Goal: Transaction & Acquisition: Purchase product/service

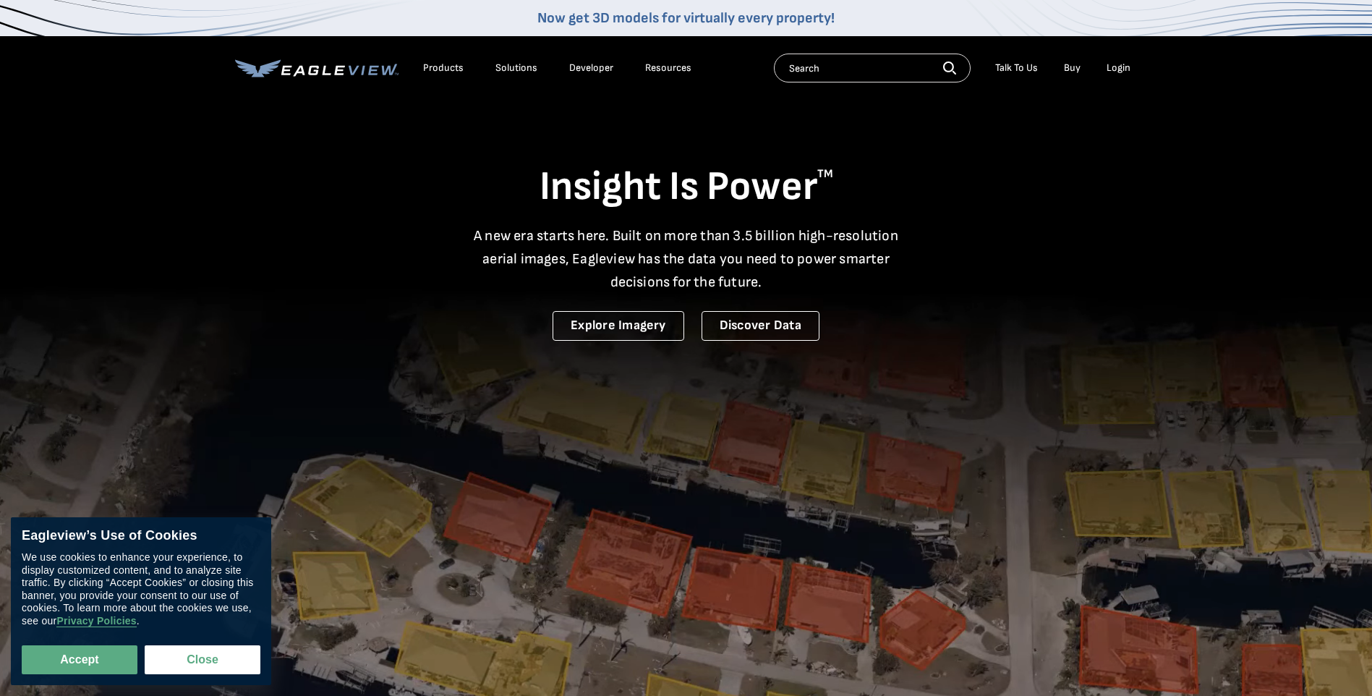
click at [1122, 66] on div "Login" at bounding box center [1119, 67] width 24 height 13
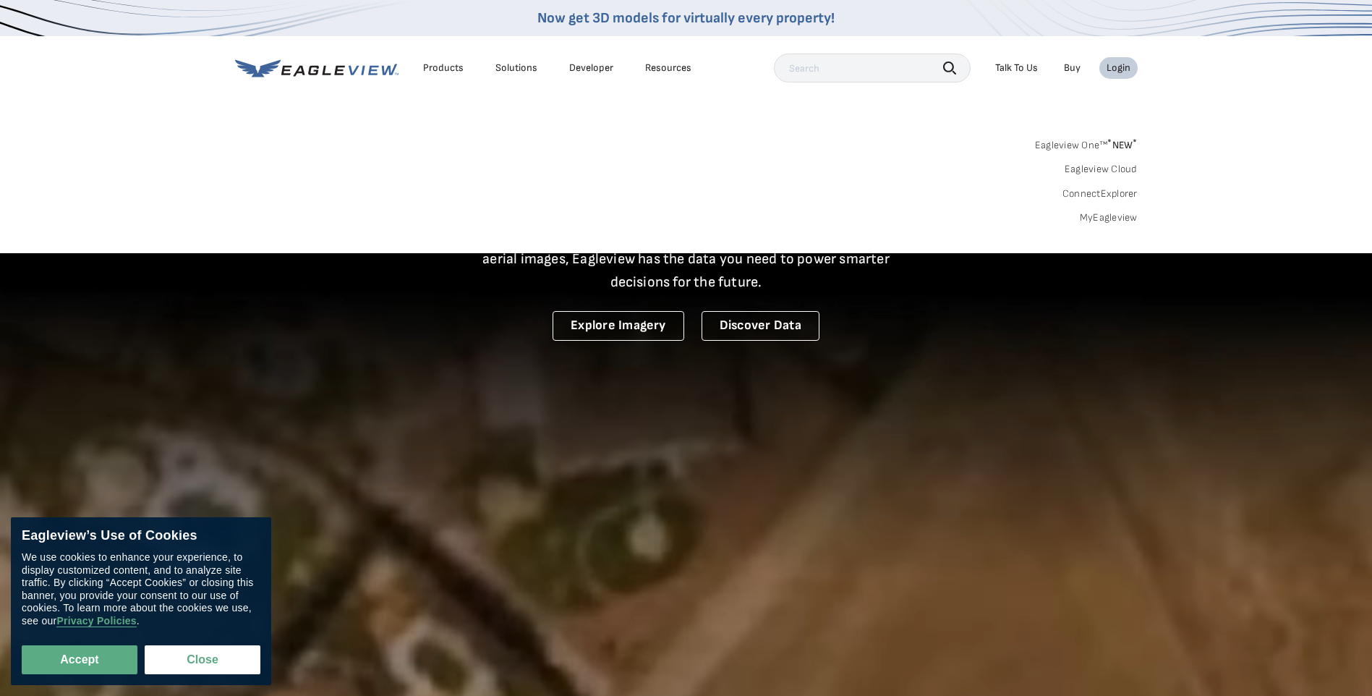
click at [1096, 221] on link "MyEagleview" at bounding box center [1109, 217] width 58 height 13
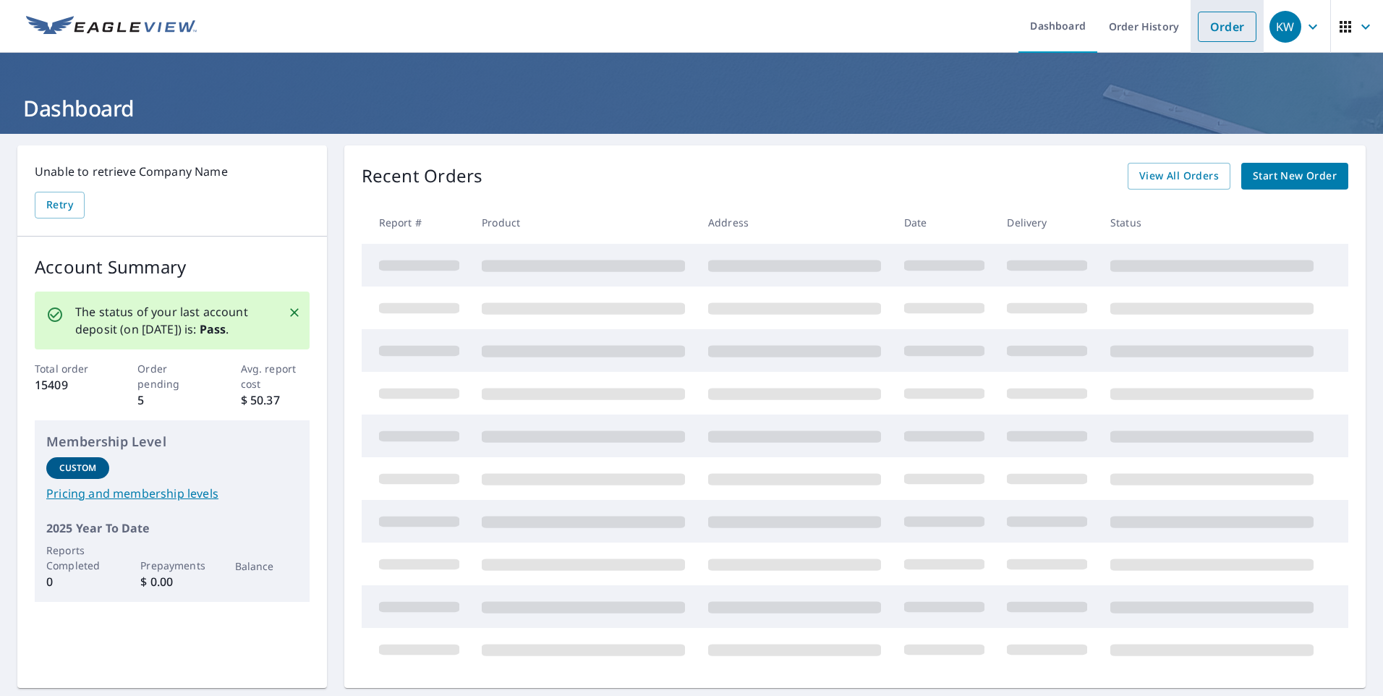
click at [1206, 22] on link "Order" at bounding box center [1227, 27] width 59 height 30
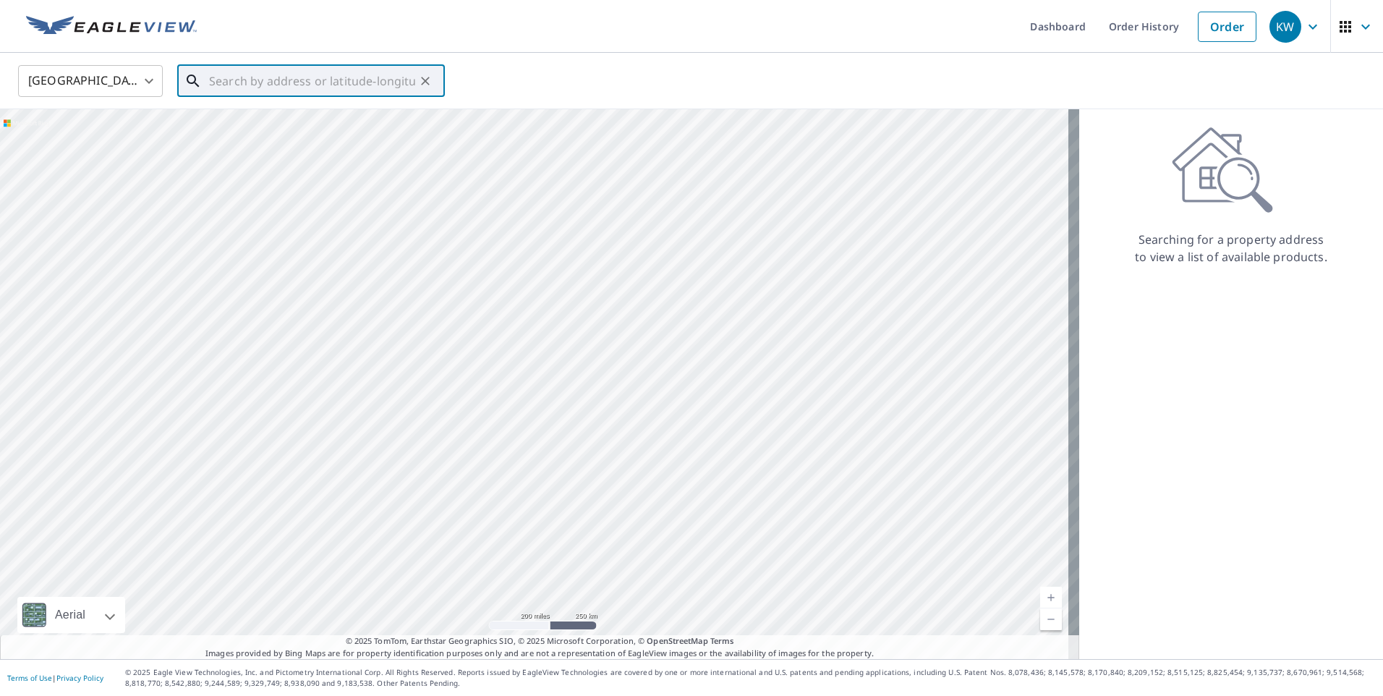
click at [299, 81] on input "text" at bounding box center [312, 81] width 206 height 41
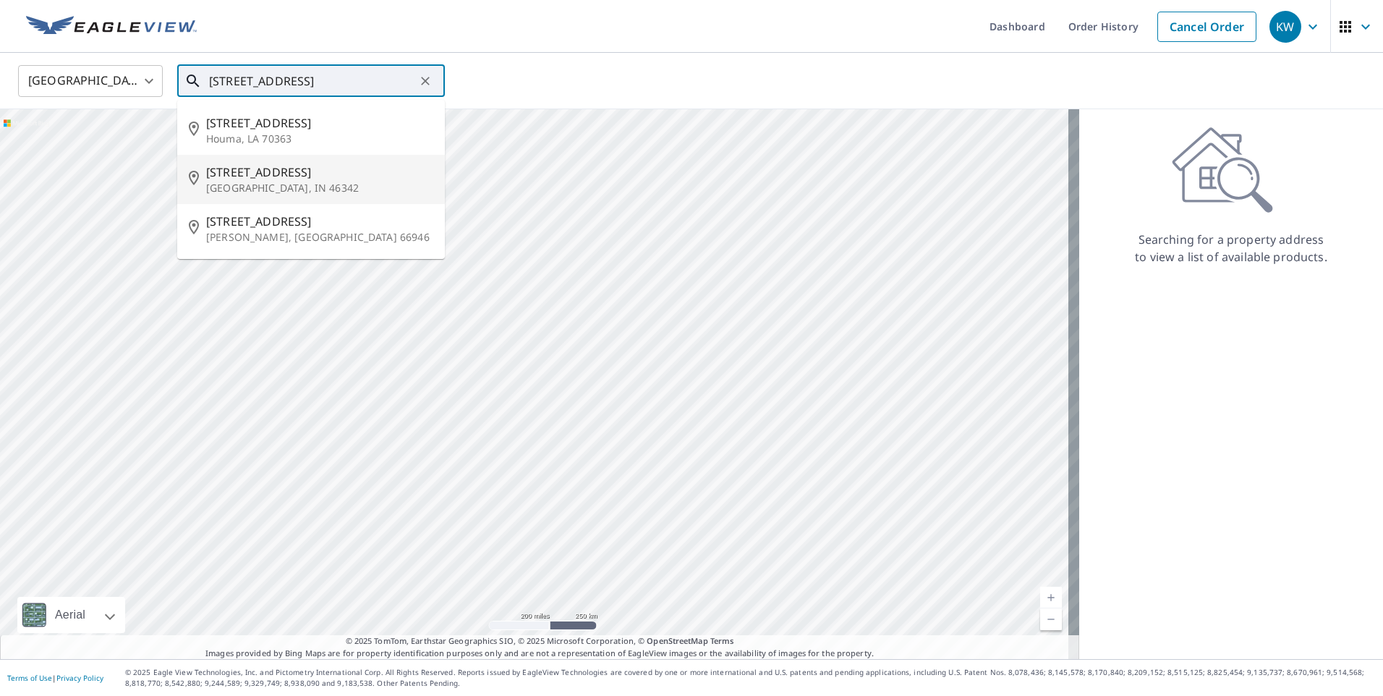
click at [277, 187] on p "Hobart, IN 46342" at bounding box center [319, 188] width 227 height 14
type input "201 East St Hobart, IN 46342"
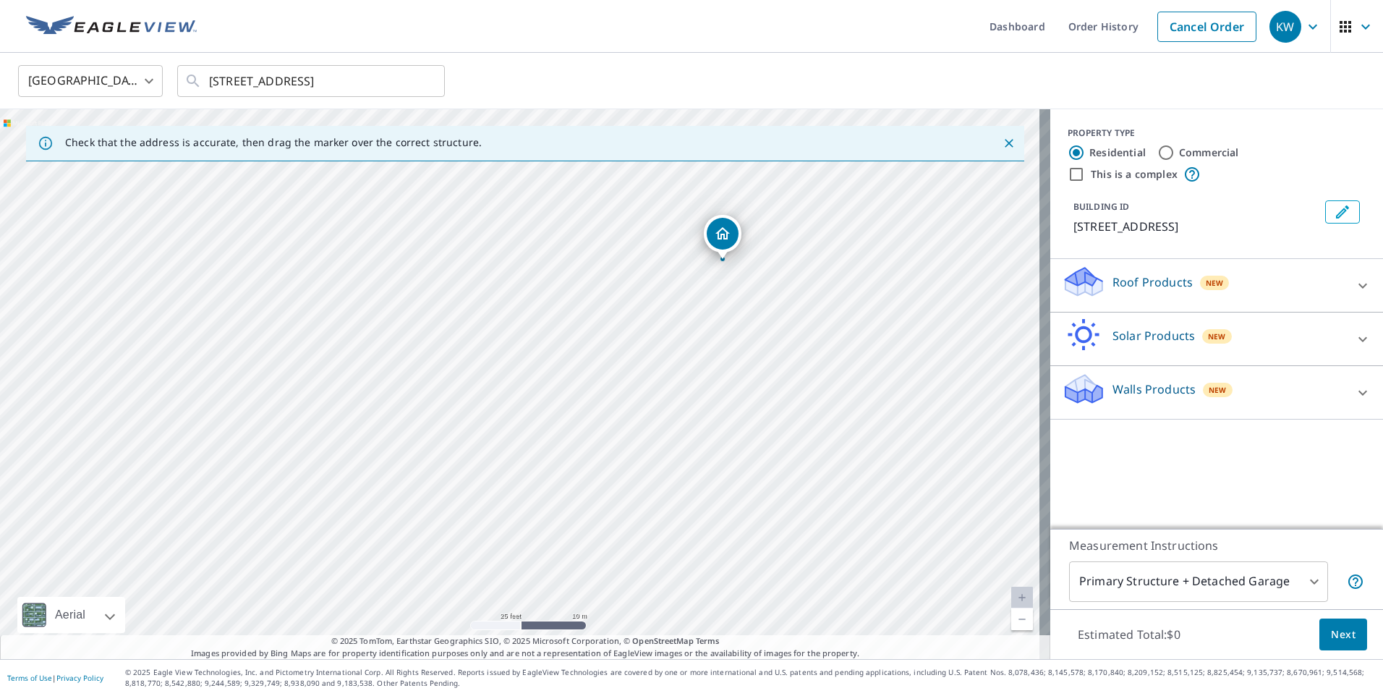
click at [1162, 284] on p "Roof Products" at bounding box center [1152, 281] width 80 height 17
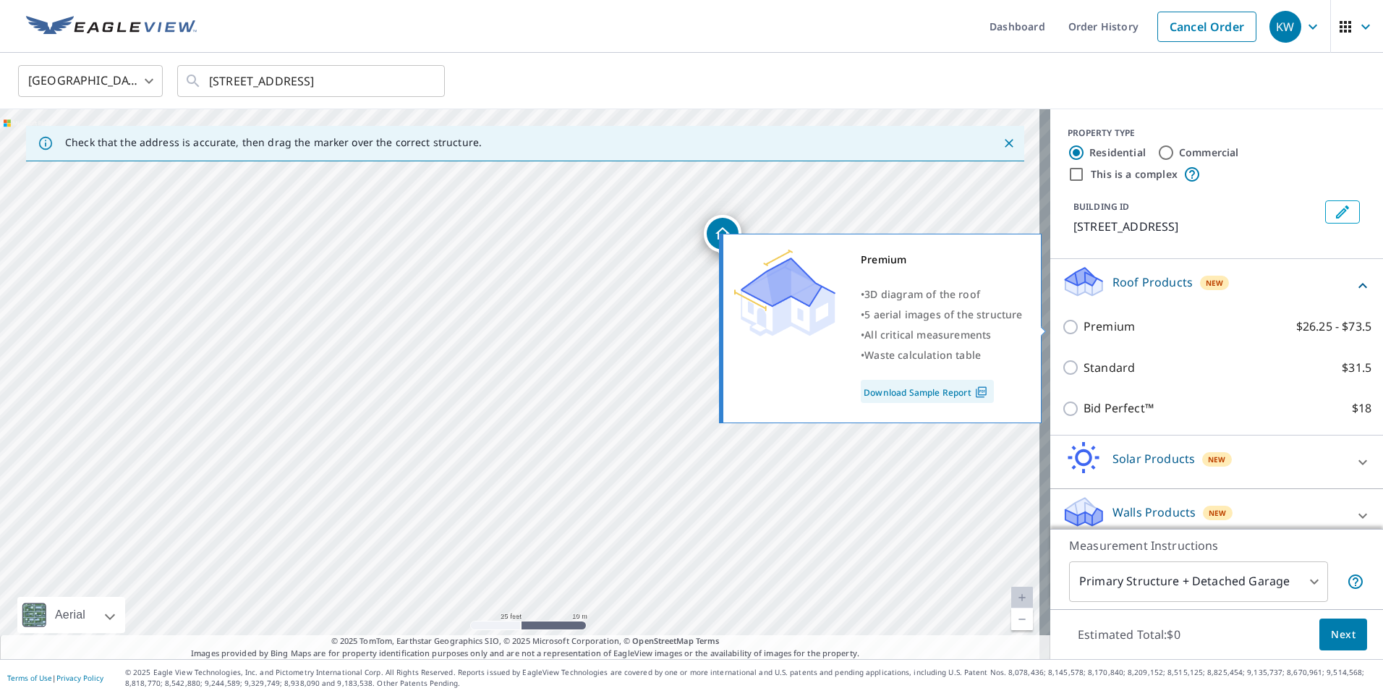
click at [1123, 329] on label "Premium $26.25 - $73.5" at bounding box center [1227, 327] width 288 height 18
click at [1083, 329] on input "Premium $26.25 - $73.5" at bounding box center [1073, 326] width 22 height 17
checkbox input "true"
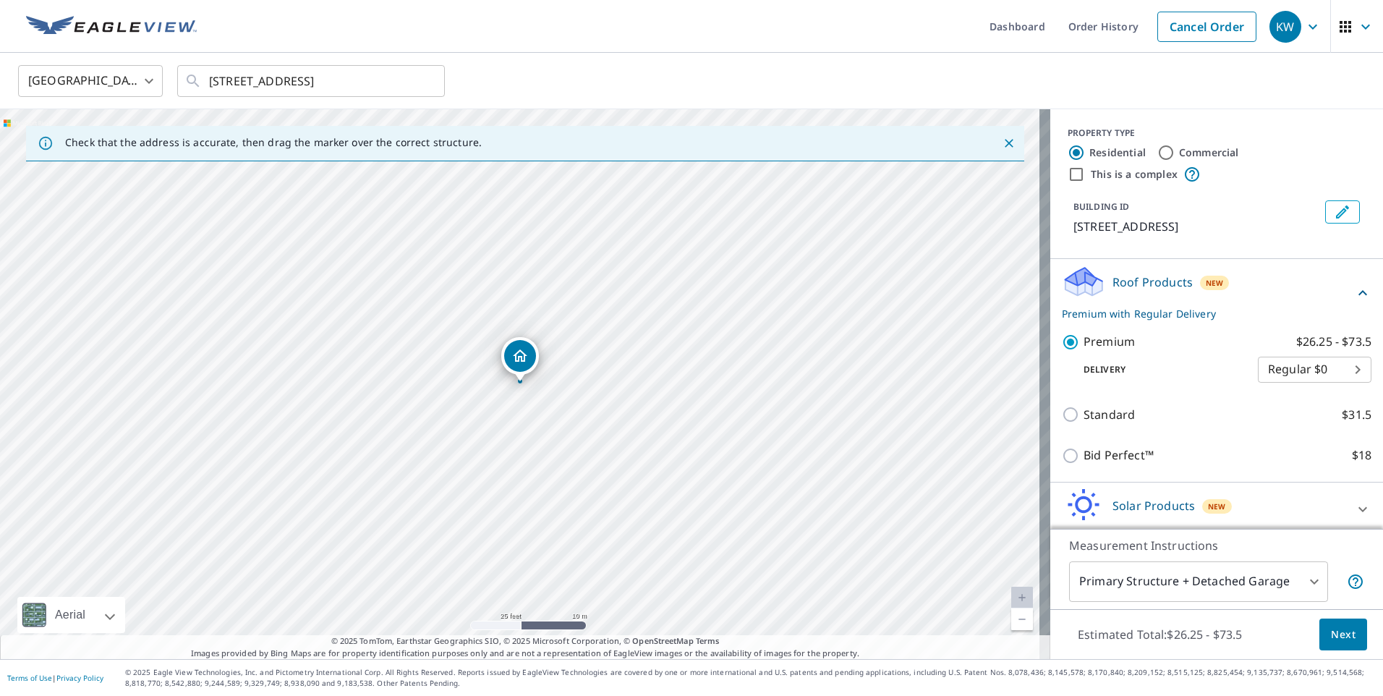
click at [1319, 636] on button "Next" at bounding box center [1343, 634] width 48 height 33
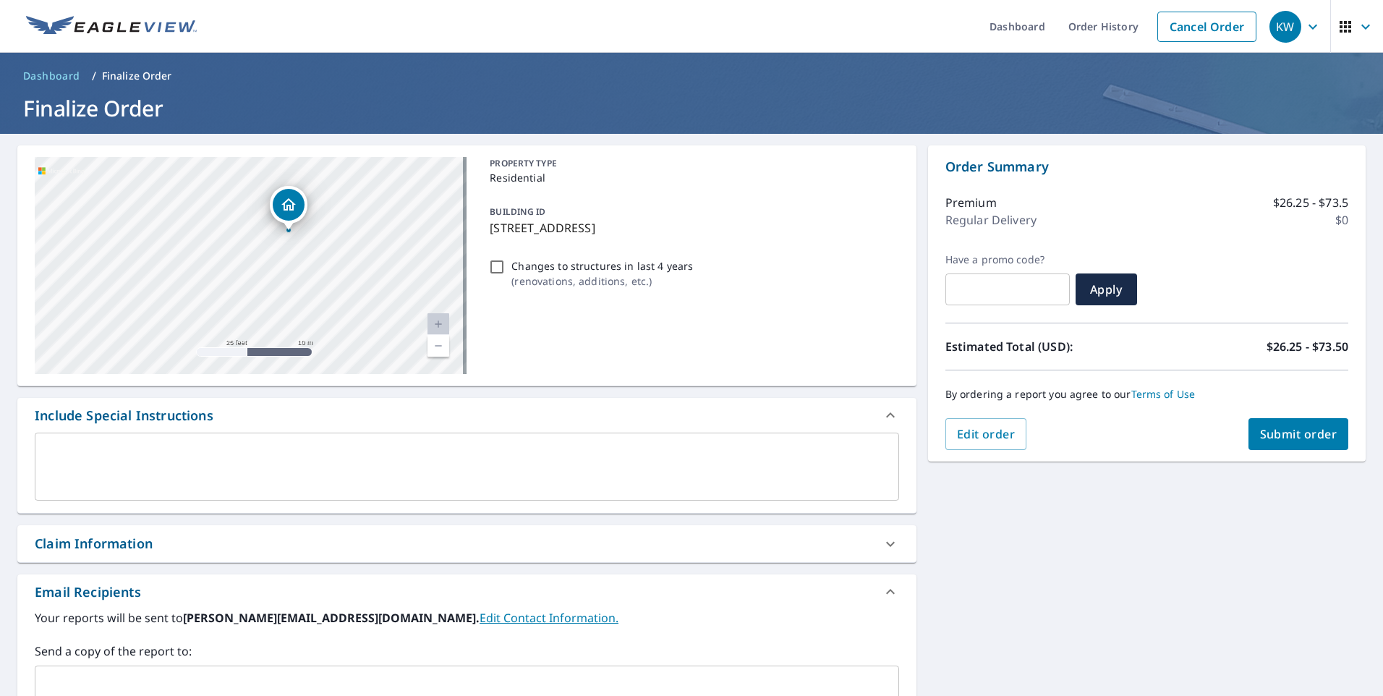
drag, startPoint x: 327, startPoint y: 247, endPoint x: 338, endPoint y: 304, distance: 57.4
click at [338, 304] on div "201 East St Hobart, IN 46342" at bounding box center [251, 265] width 432 height 217
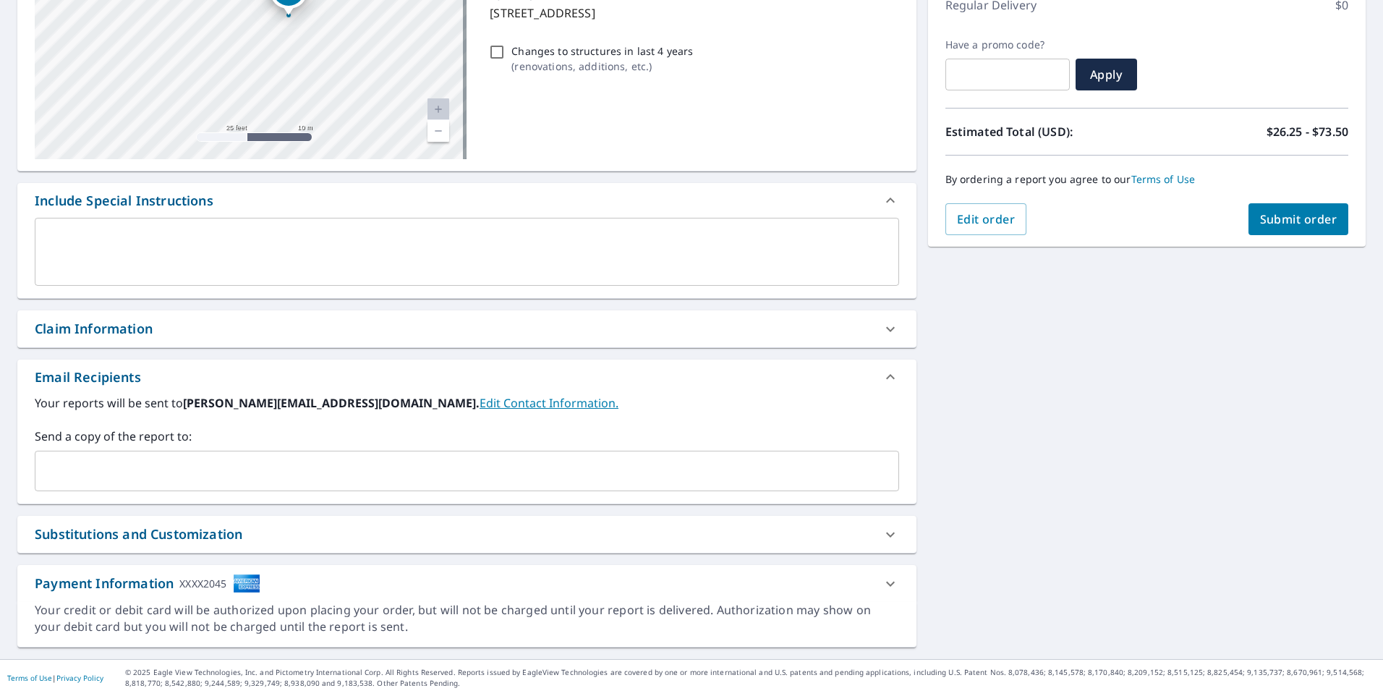
click at [163, 335] on div "Claim Information" at bounding box center [454, 329] width 838 height 20
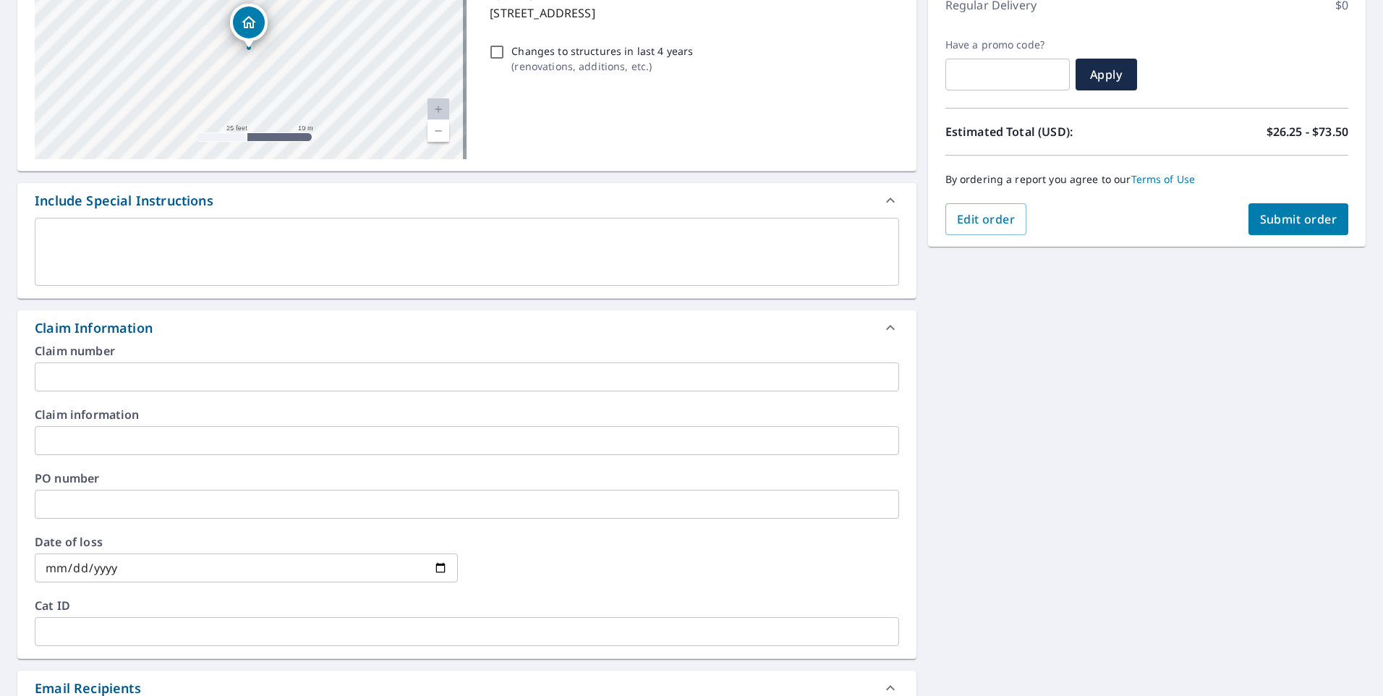
click at [218, 393] on div "Claim number ​ Claim information ​ PO number ​ Date of loss ​ Cat ID ​" at bounding box center [466, 501] width 899 height 313
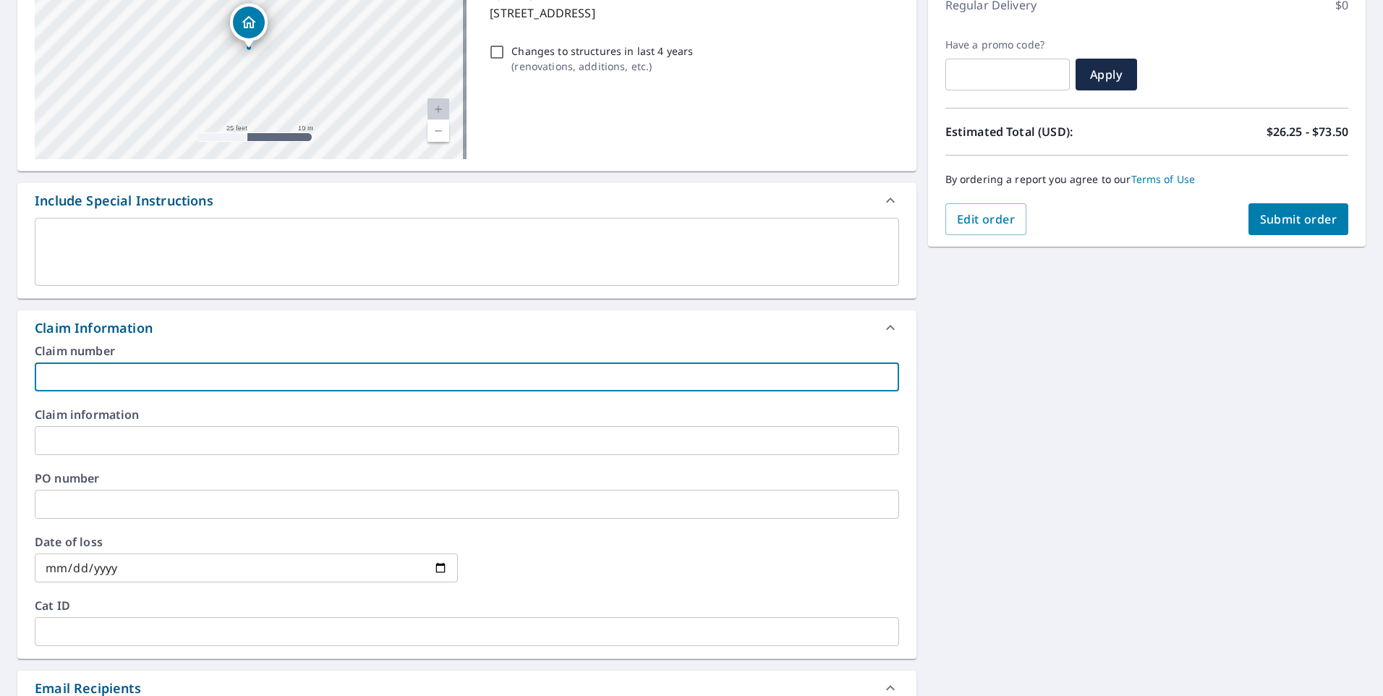
click at [238, 380] on input "text" at bounding box center [467, 376] width 864 height 29
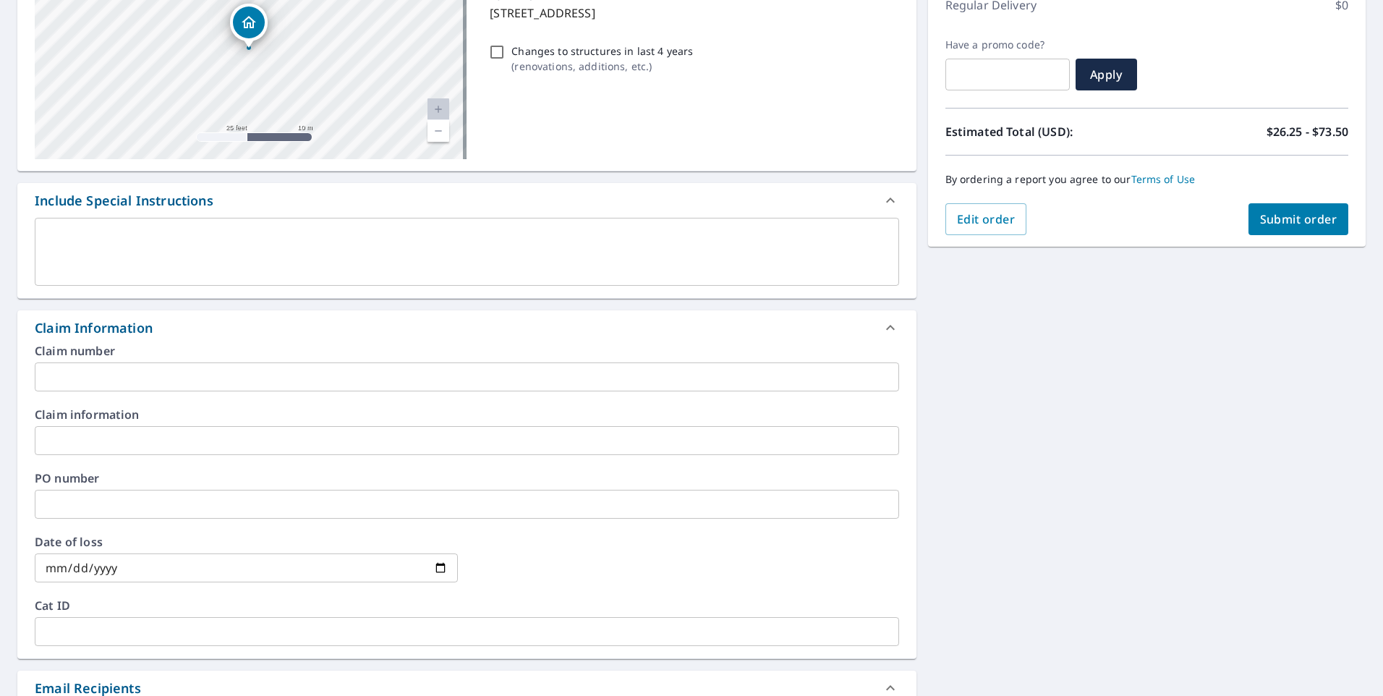
click at [93, 365] on input "text" at bounding box center [467, 376] width 864 height 29
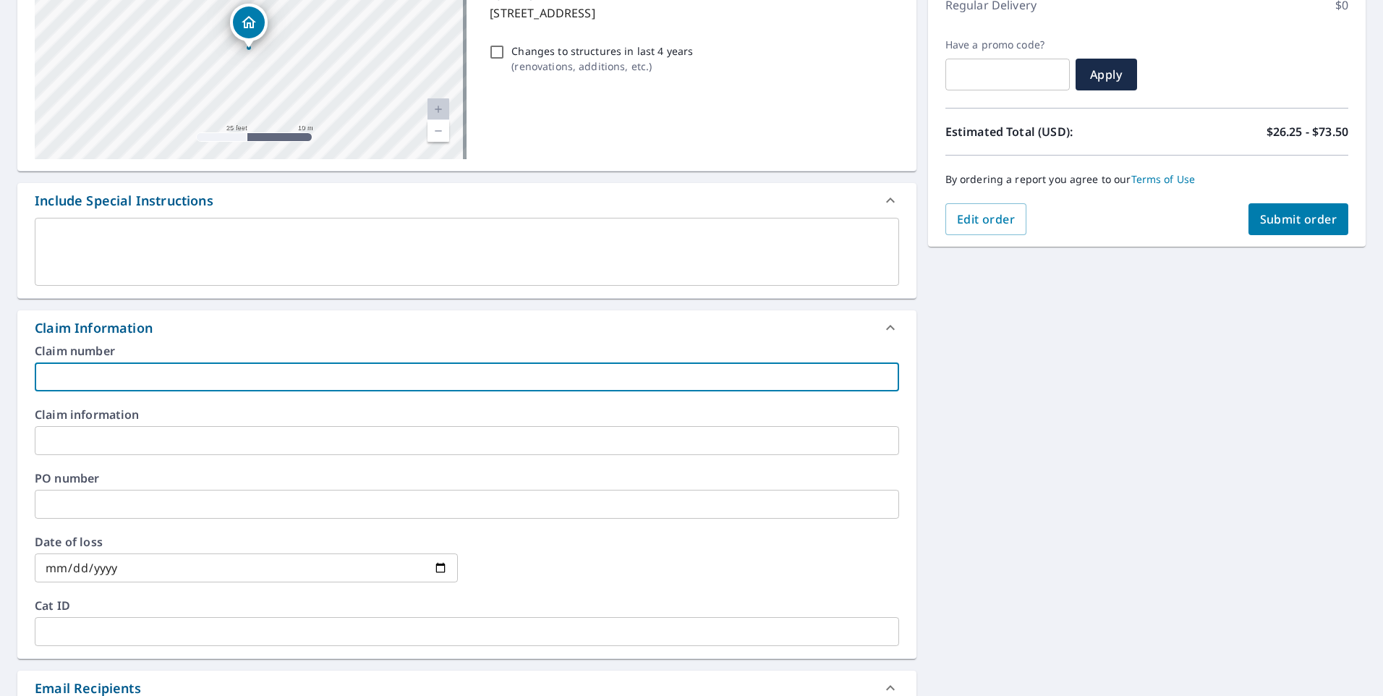
paste input "R193910 D&S Property Management LLC"
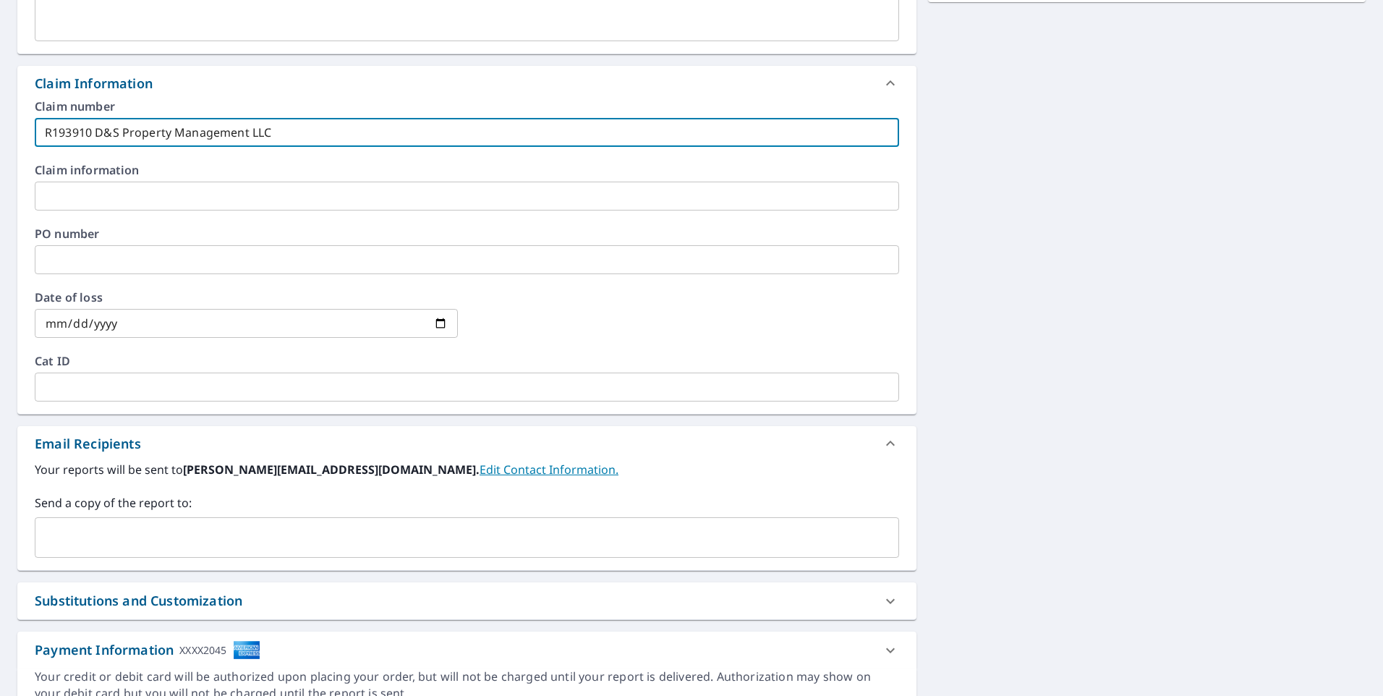
scroll to position [504, 0]
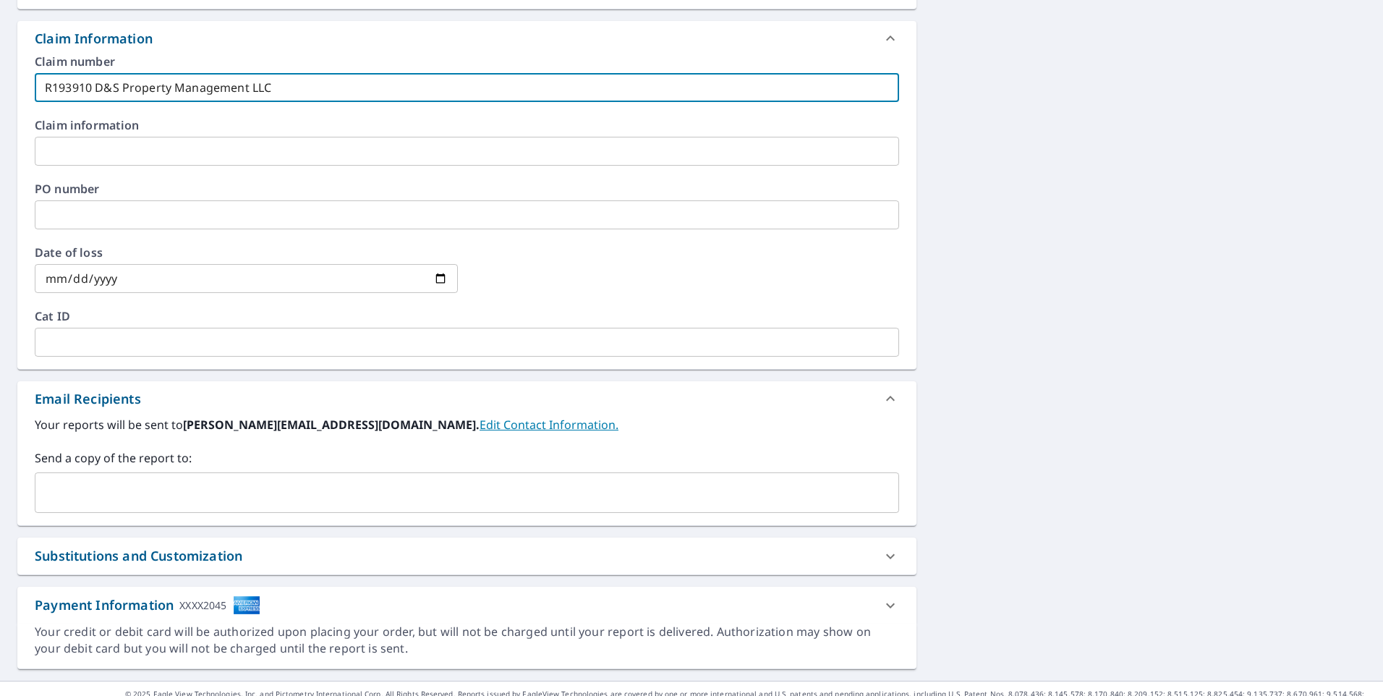
type input "R193910 D&S Property Management LLC"
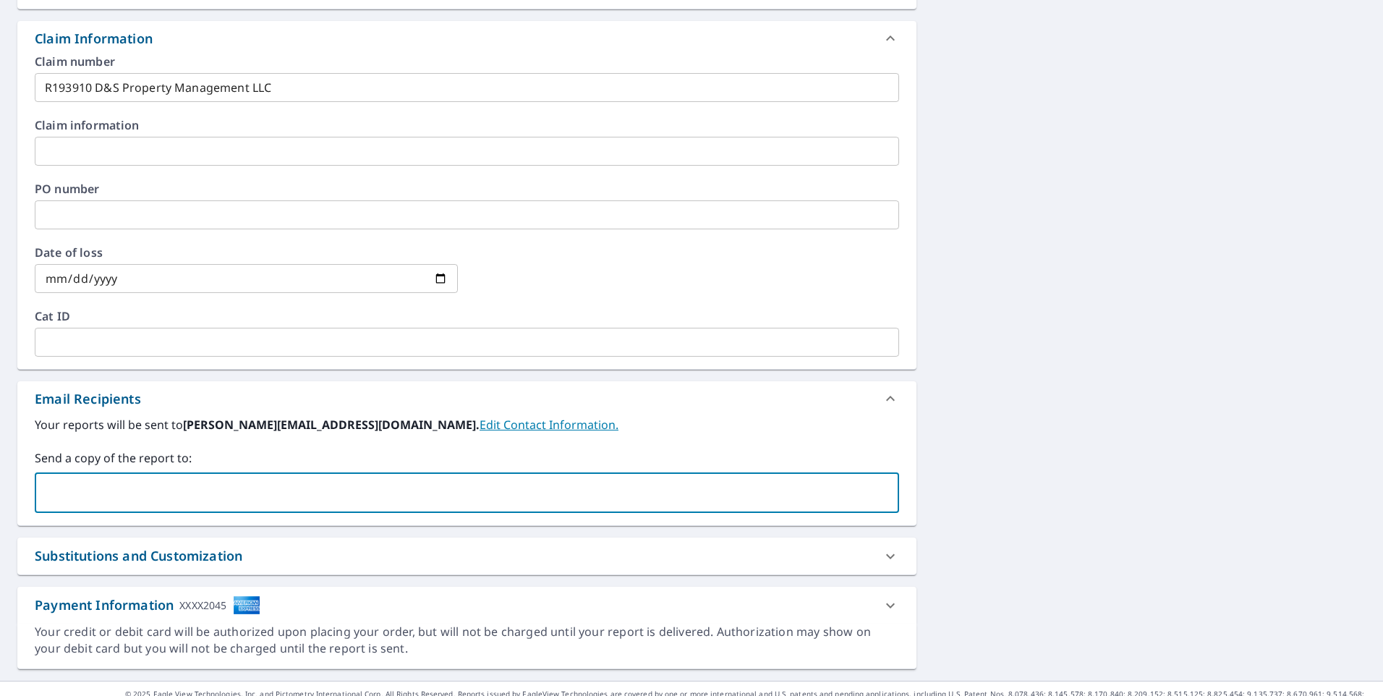
click at [77, 479] on input "text" at bounding box center [456, 492] width 830 height 27
click at [223, 487] on input "text" at bounding box center [456, 492] width 830 height 27
paste input "abshuck88@gmail.com"
type input "abshuck88@gmail.com"
click at [653, 277] on div at bounding box center [686, 279] width 423 height 64
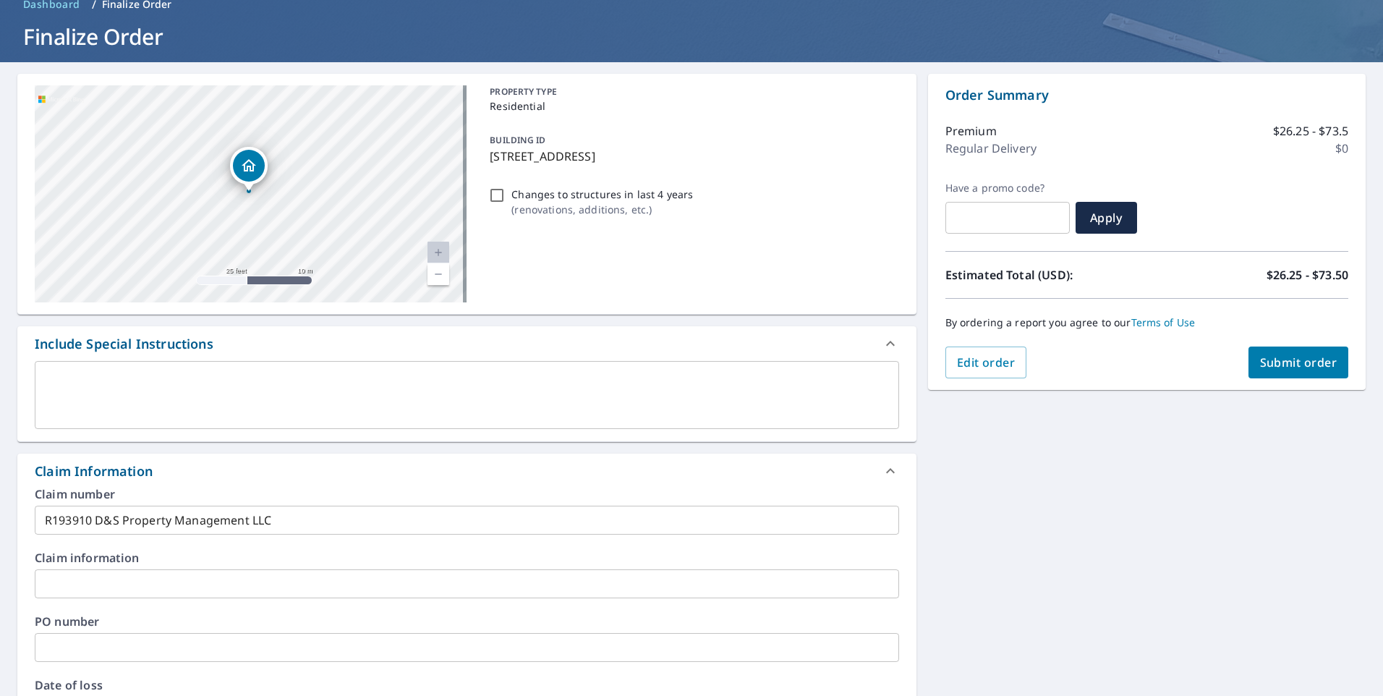
scroll to position [70, 0]
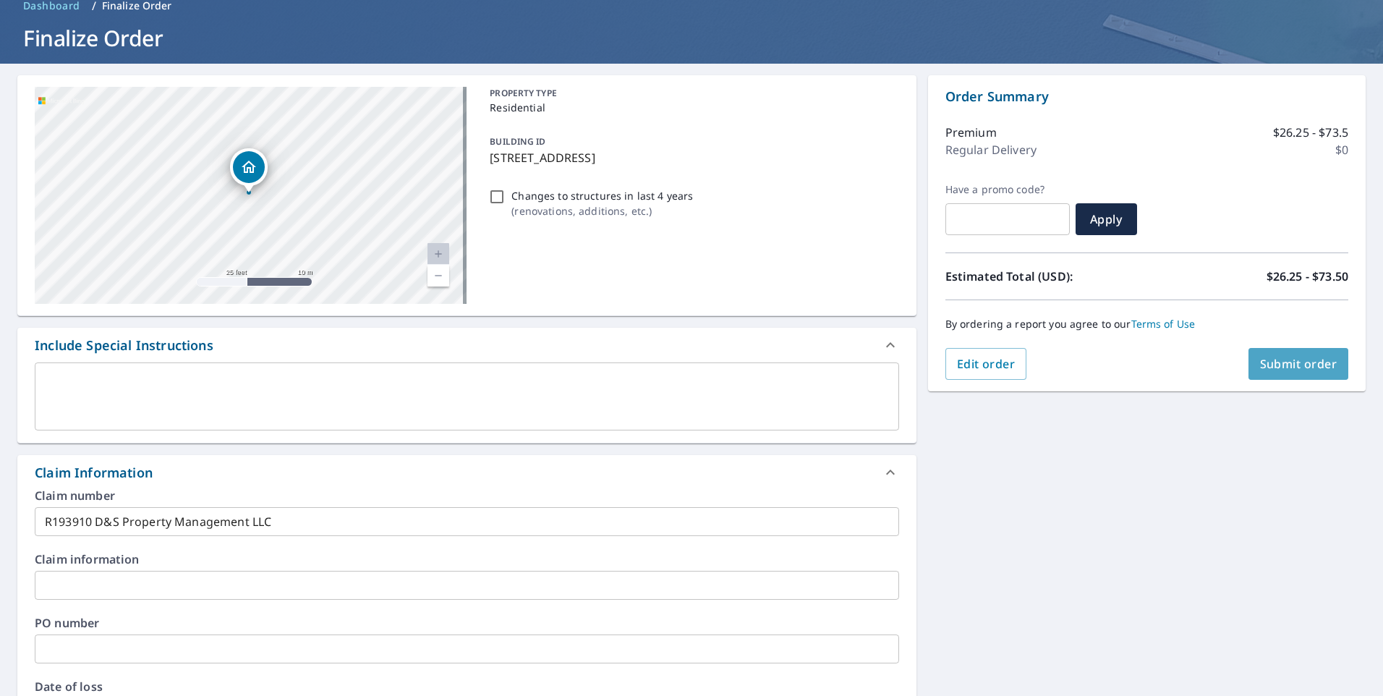
click at [1284, 362] on span "Submit order" at bounding box center [1298, 364] width 77 height 16
